Goal: Transaction & Acquisition: Purchase product/service

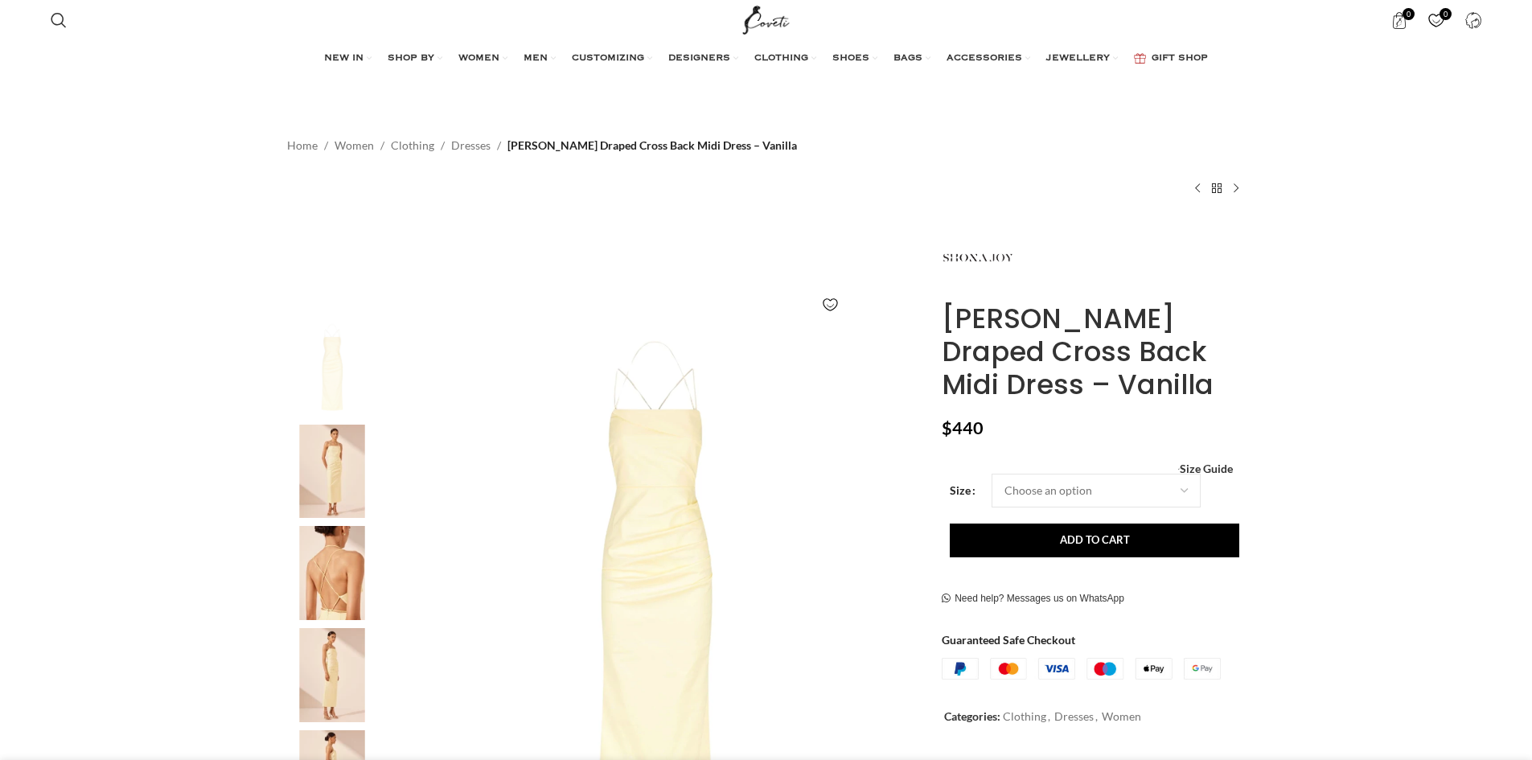
scroll to position [0, 339]
click at [455, 143] on link "Dresses" at bounding box center [470, 146] width 39 height 18
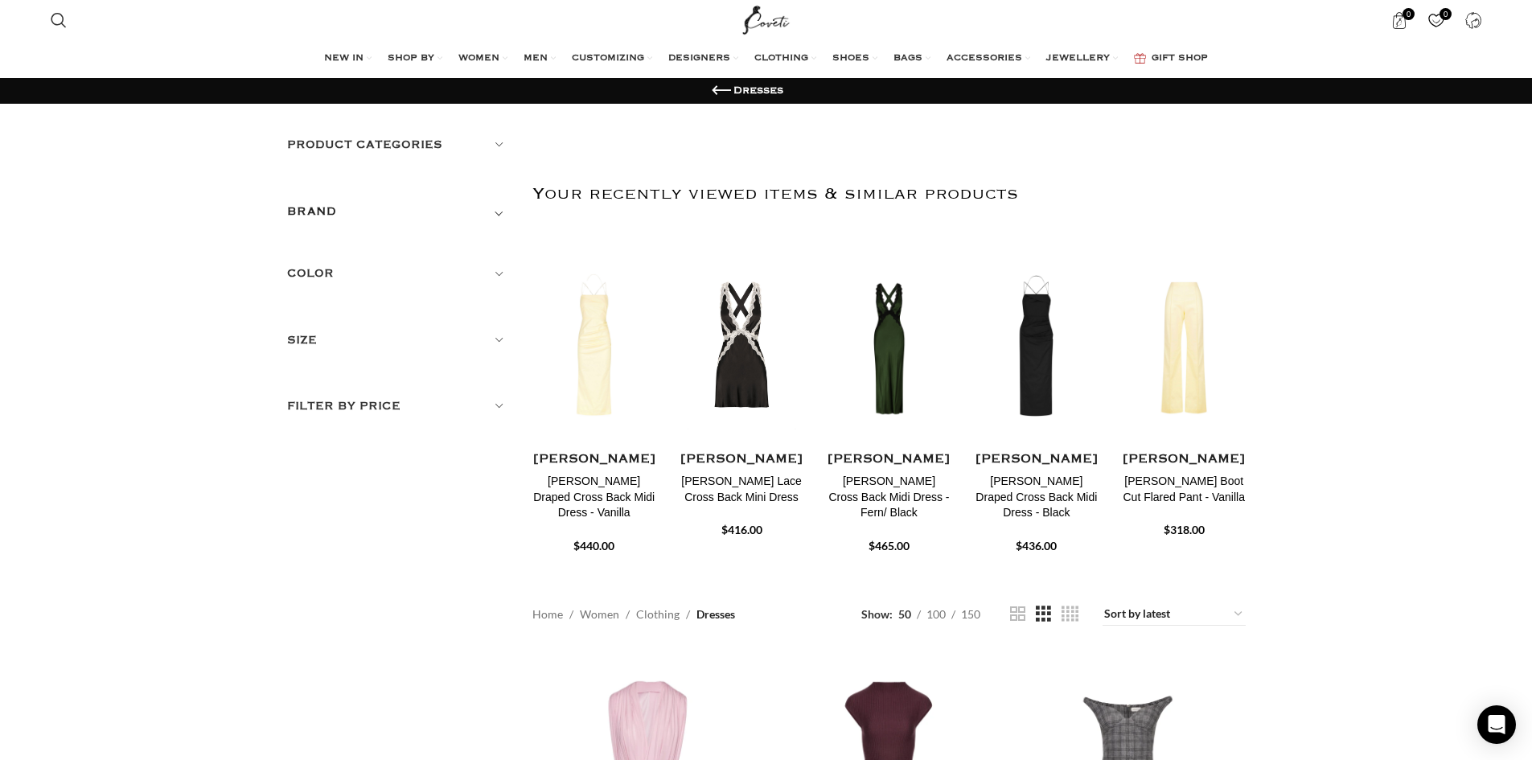
click at [302, 272] on h5 "Color" at bounding box center [398, 274] width 222 height 18
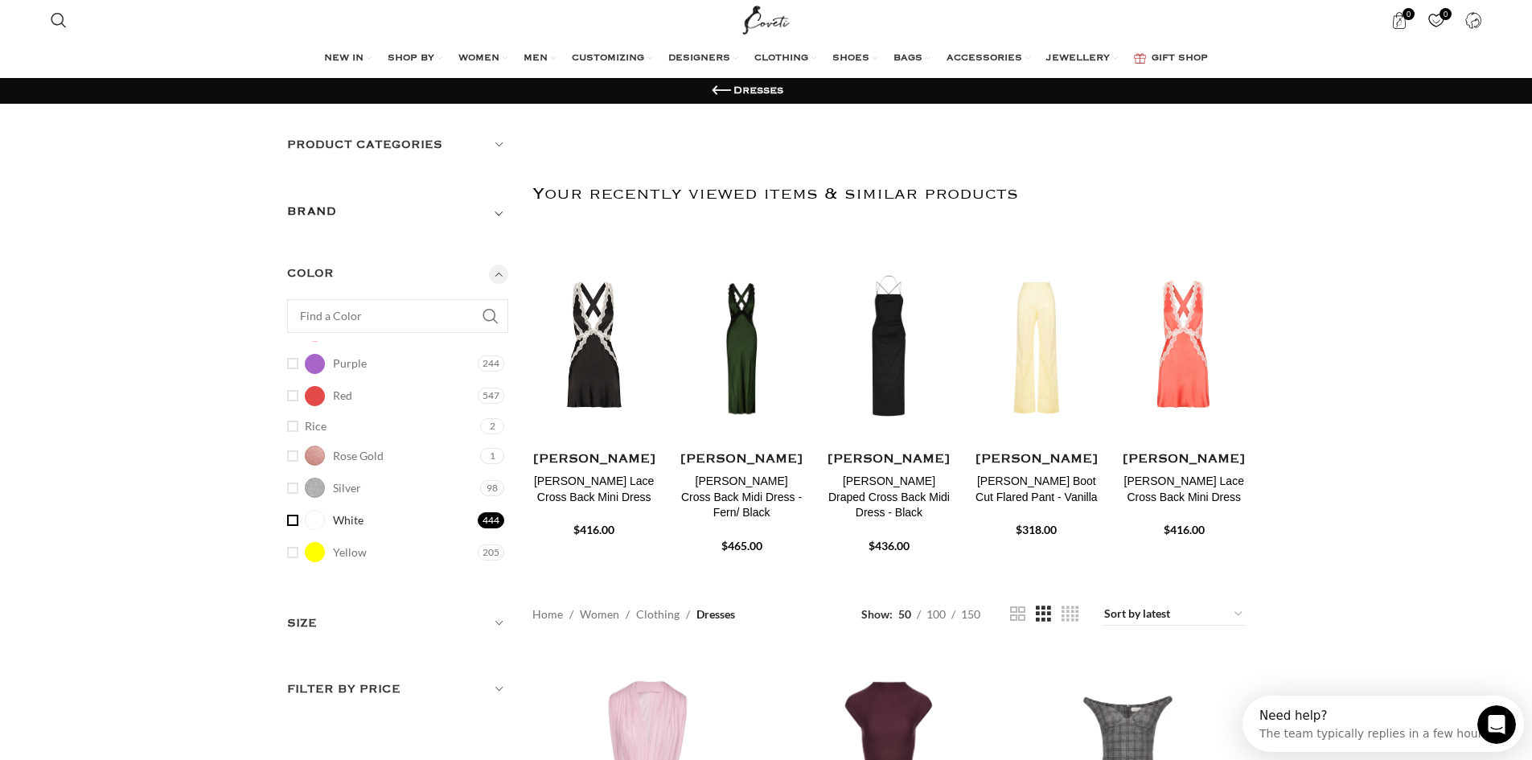
click at [290, 519] on link "White White" at bounding box center [380, 520] width 187 height 28
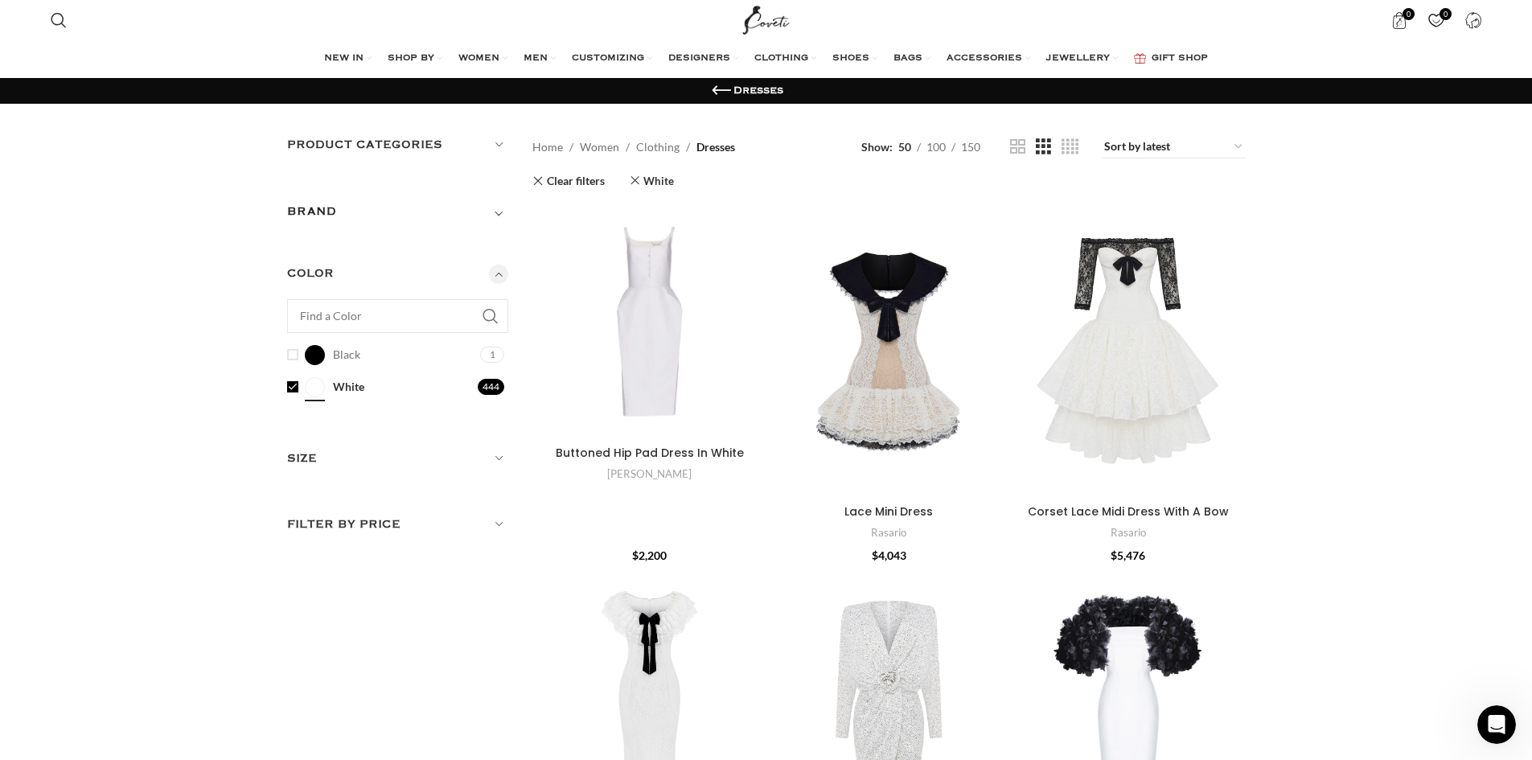
click at [329, 516] on h5 "Filter by price" at bounding box center [398, 525] width 222 height 18
click at [393, 529] on h5 "Filter by price" at bounding box center [398, 525] width 222 height 18
click at [1147, 151] on select "Sort by popularity Sort by average rating Sort by latest Sort by price: low to …" at bounding box center [1174, 147] width 143 height 23
select select "price"
click at [1104, 136] on select "Sort by popularity Sort by average rating Sort by latest Sort by price: low to …" at bounding box center [1174, 147] width 143 height 23
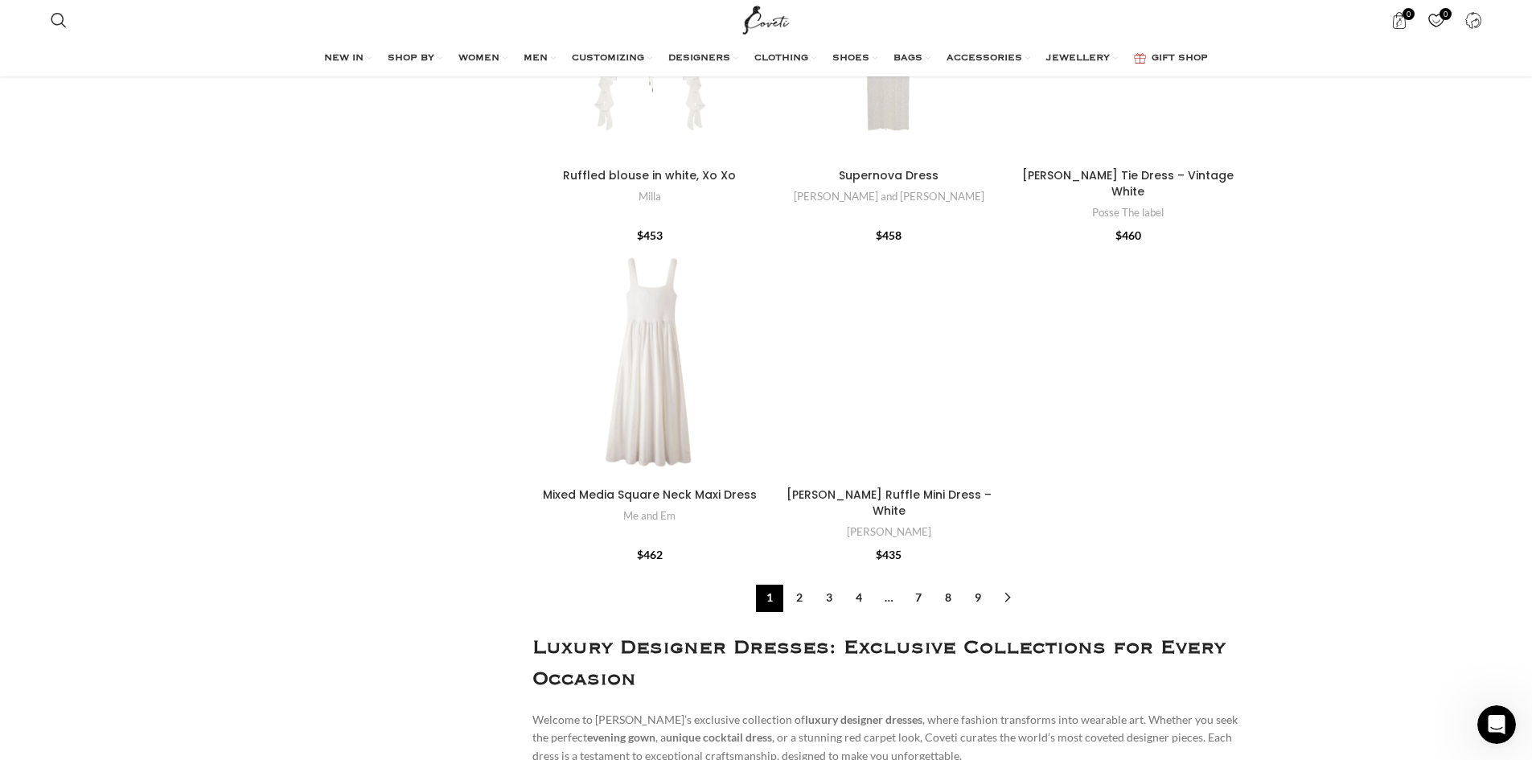
scroll to position [5550, 0]
